Goal: Information Seeking & Learning: Check status

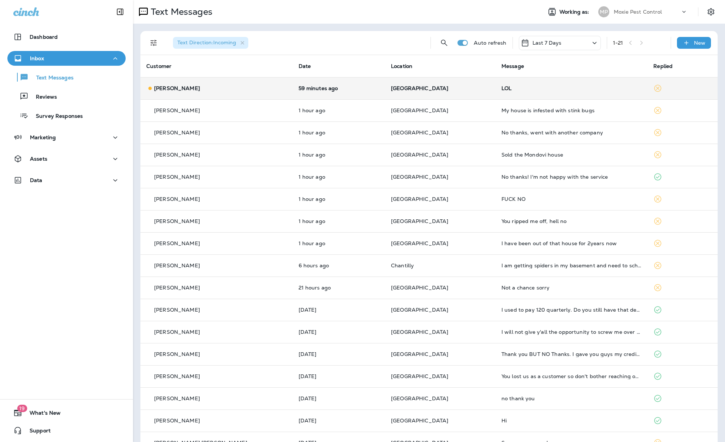
click at [353, 92] on td "59 minutes ago" at bounding box center [339, 88] width 92 height 22
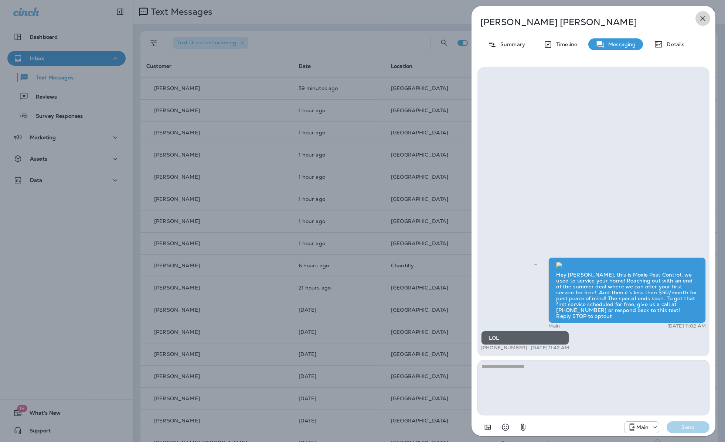
click at [701, 20] on icon "button" at bounding box center [703, 18] width 5 height 5
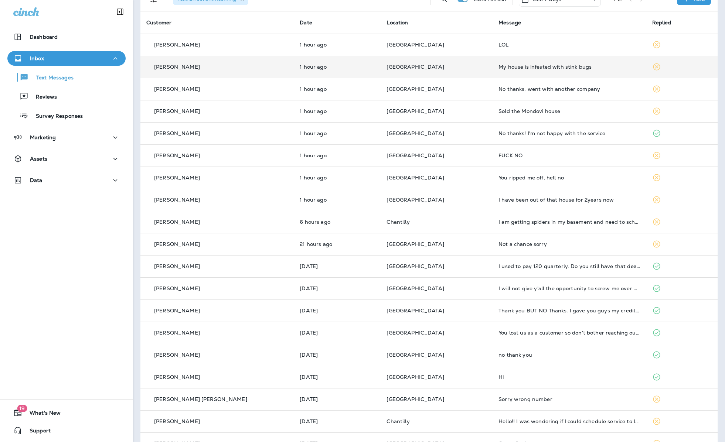
scroll to position [39, 0]
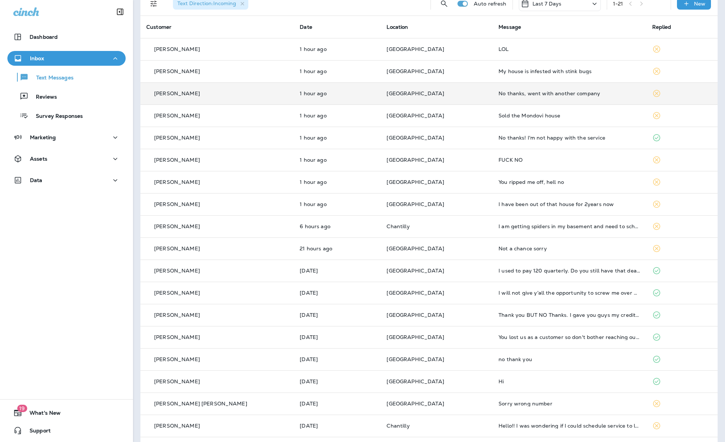
click at [390, 98] on td "[GEOGRAPHIC_DATA]" at bounding box center [437, 93] width 112 height 22
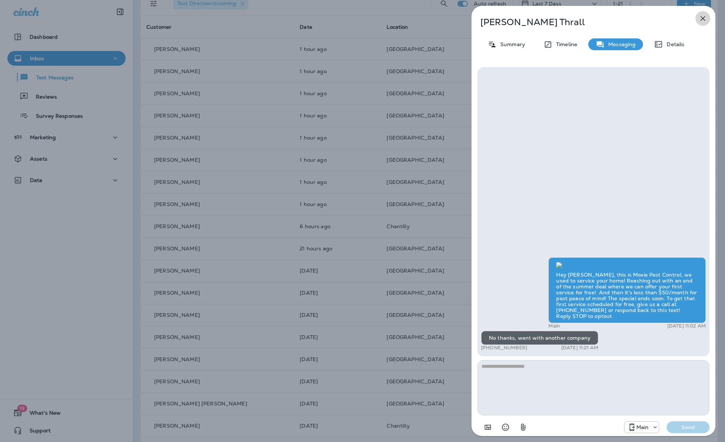
click at [702, 21] on icon "button" at bounding box center [702, 18] width 9 height 9
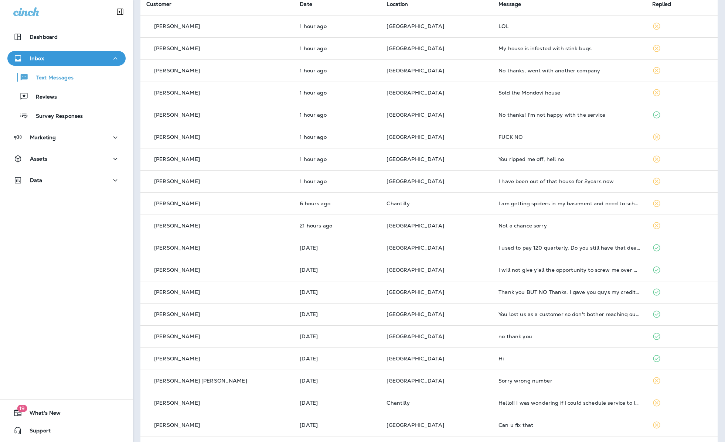
scroll to position [63, 0]
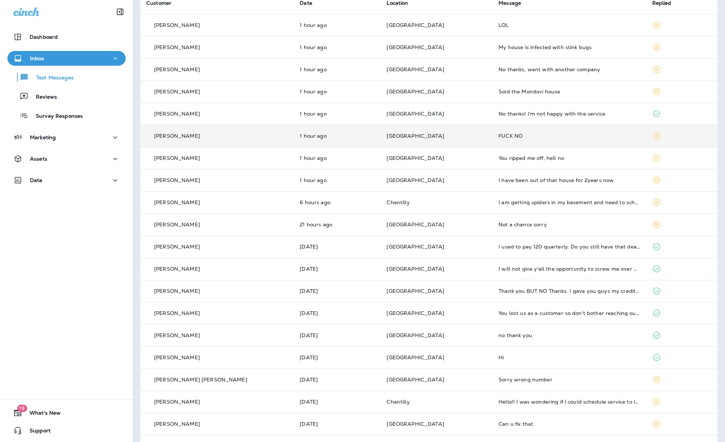
click at [257, 141] on td "[PERSON_NAME]" at bounding box center [216, 136] width 153 height 22
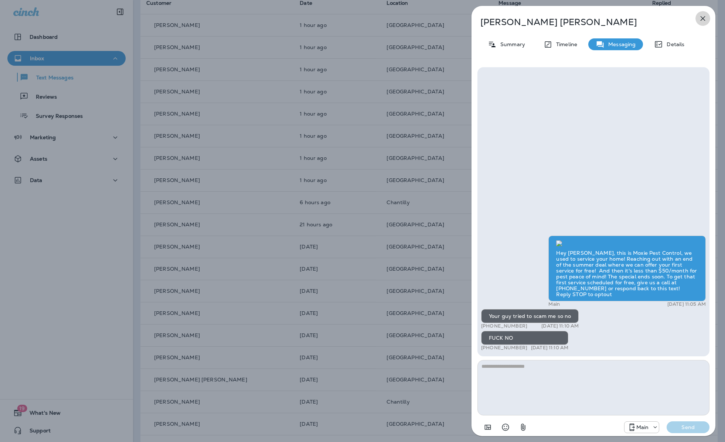
click at [702, 18] on icon "button" at bounding box center [702, 18] width 9 height 9
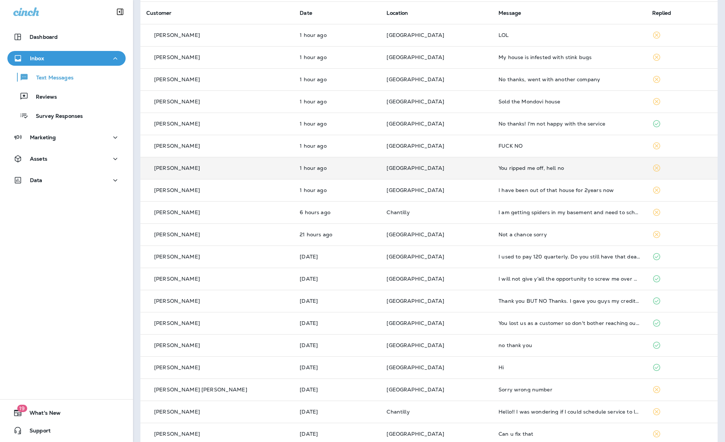
scroll to position [66, 0]
